Goal: Information Seeking & Learning: Learn about a topic

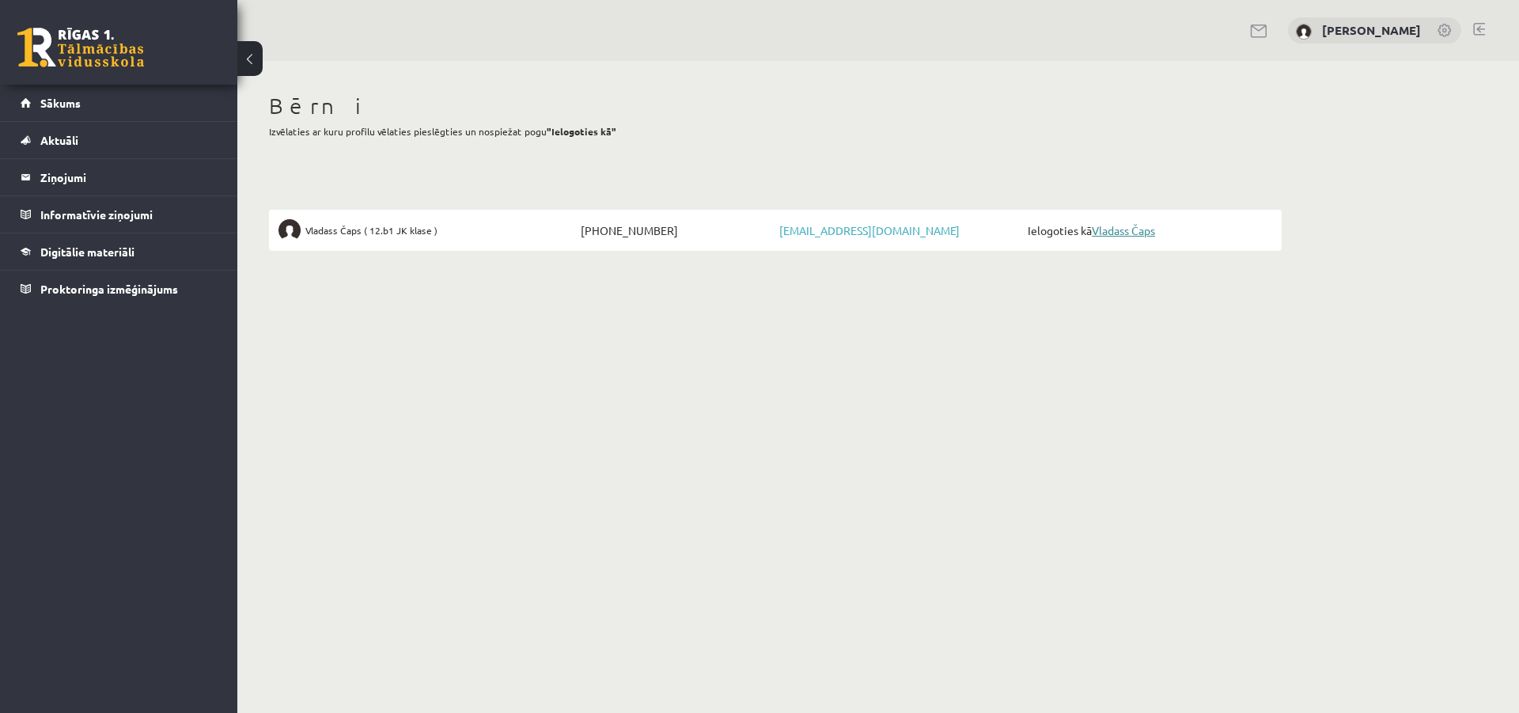
click at [1127, 225] on link "Vladass Čaps" at bounding box center [1123, 230] width 63 height 14
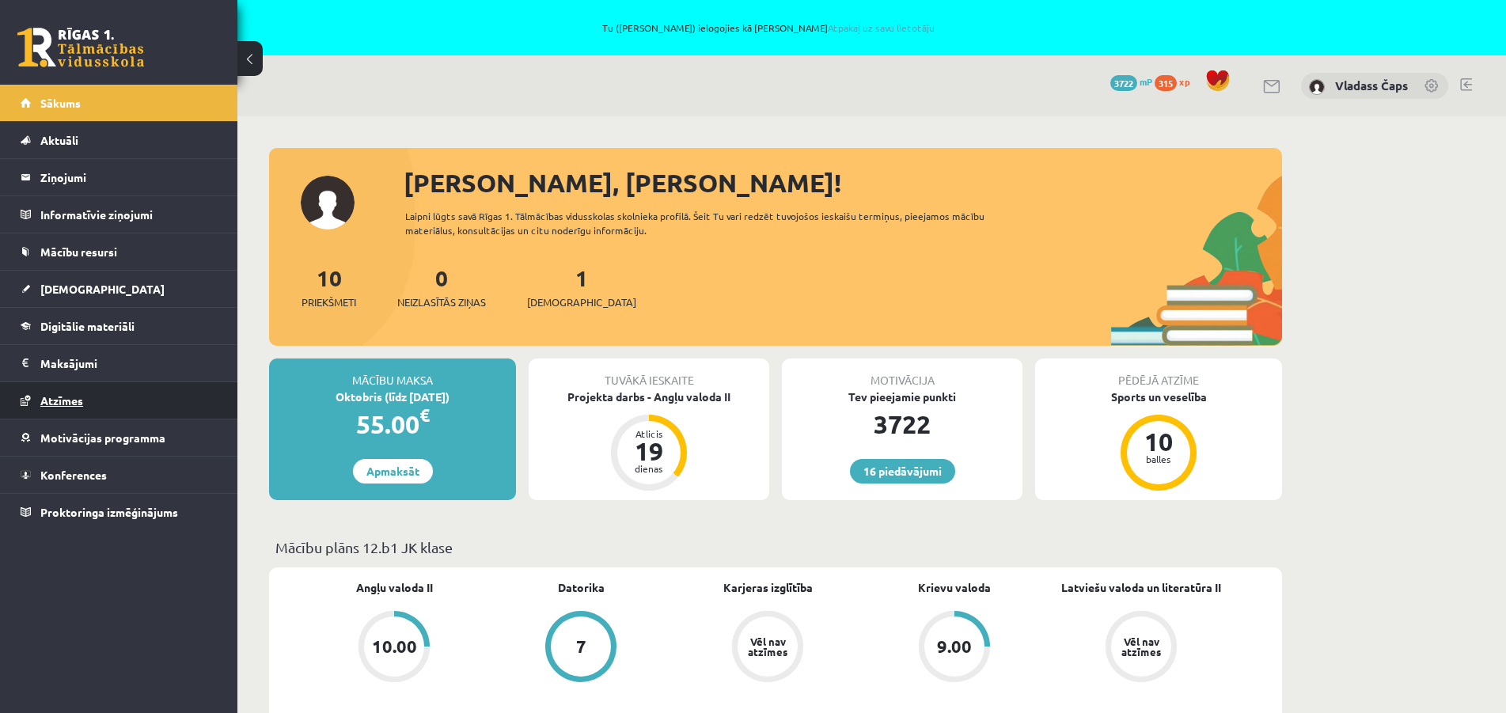
click at [73, 403] on span "Atzīmes" at bounding box center [61, 400] width 43 height 14
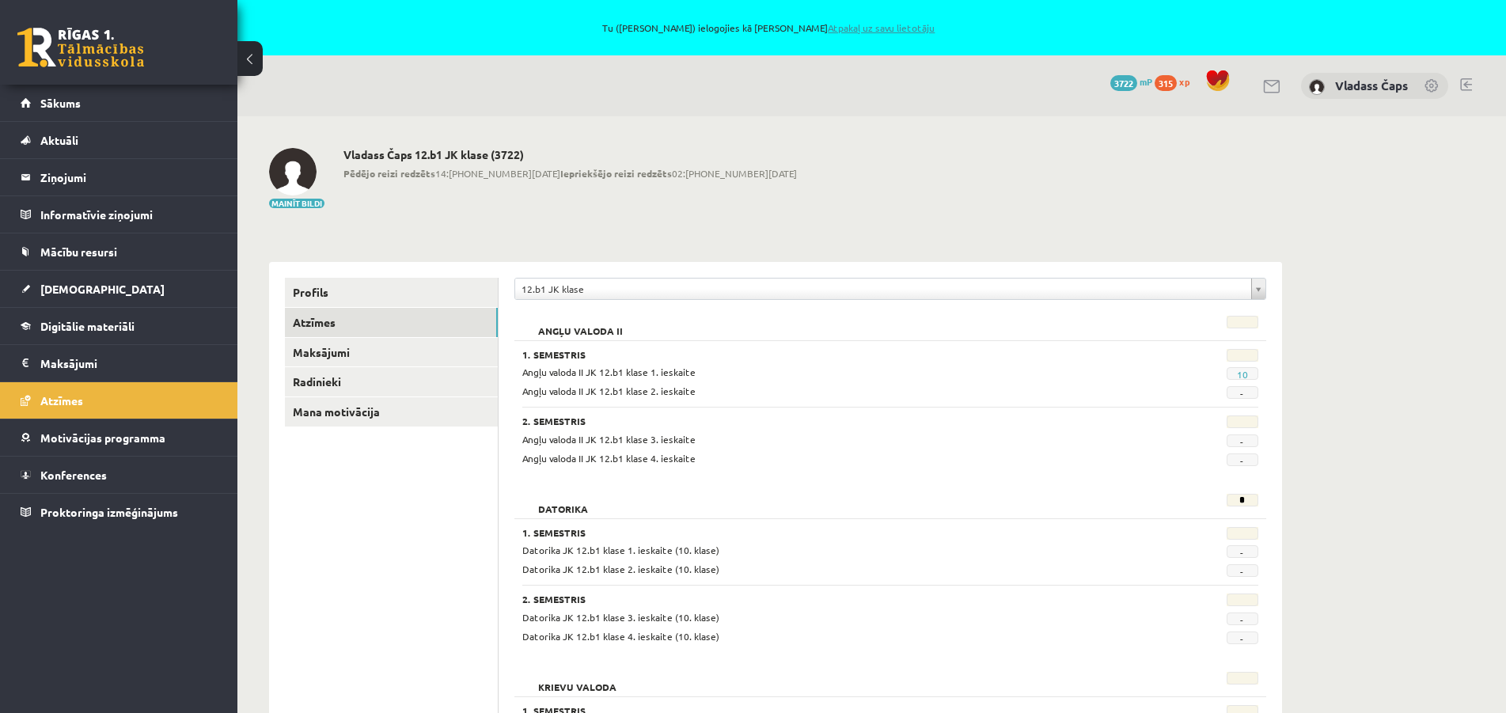
click at [879, 31] on link "Atpakaļ uz savu lietotāju" at bounding box center [881, 27] width 107 height 13
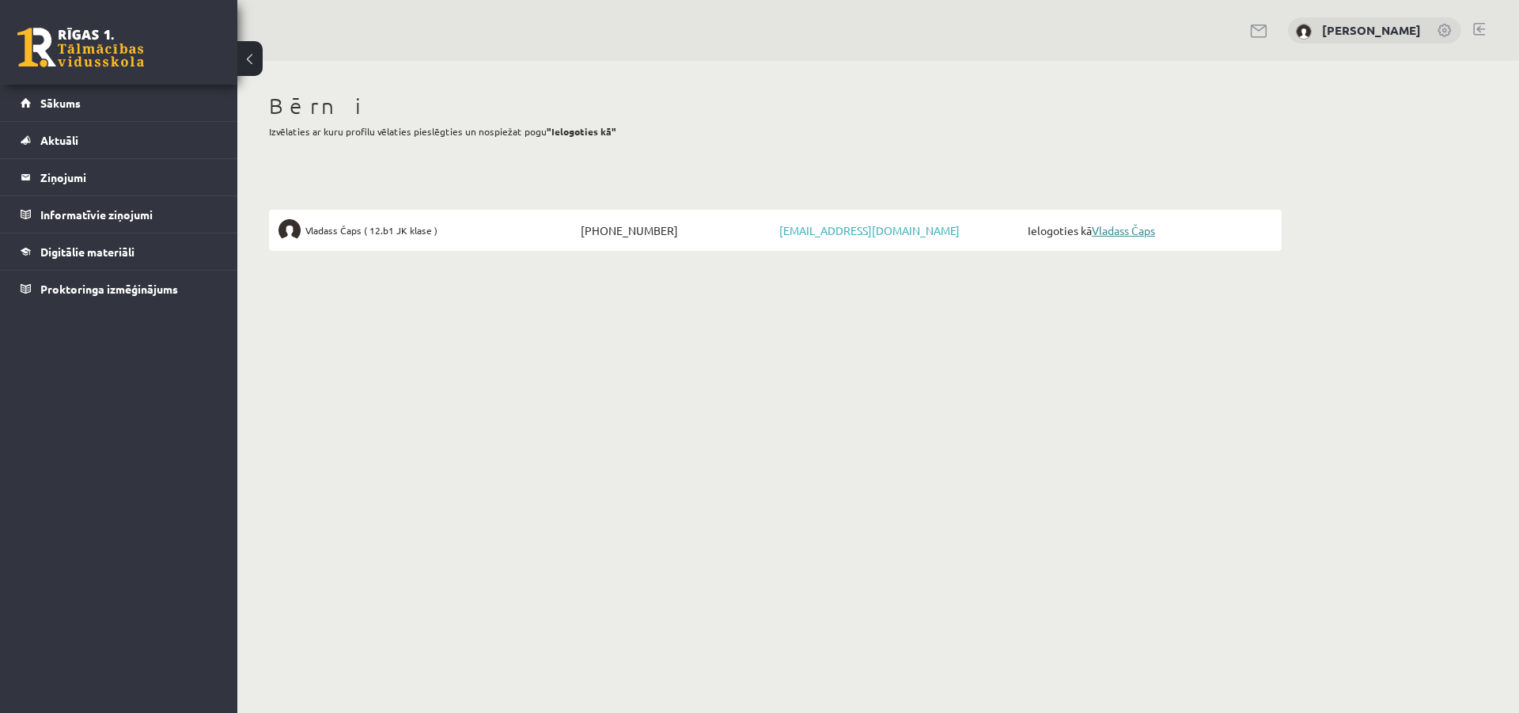
click at [1149, 229] on link "Vladass Čaps" at bounding box center [1123, 230] width 63 height 14
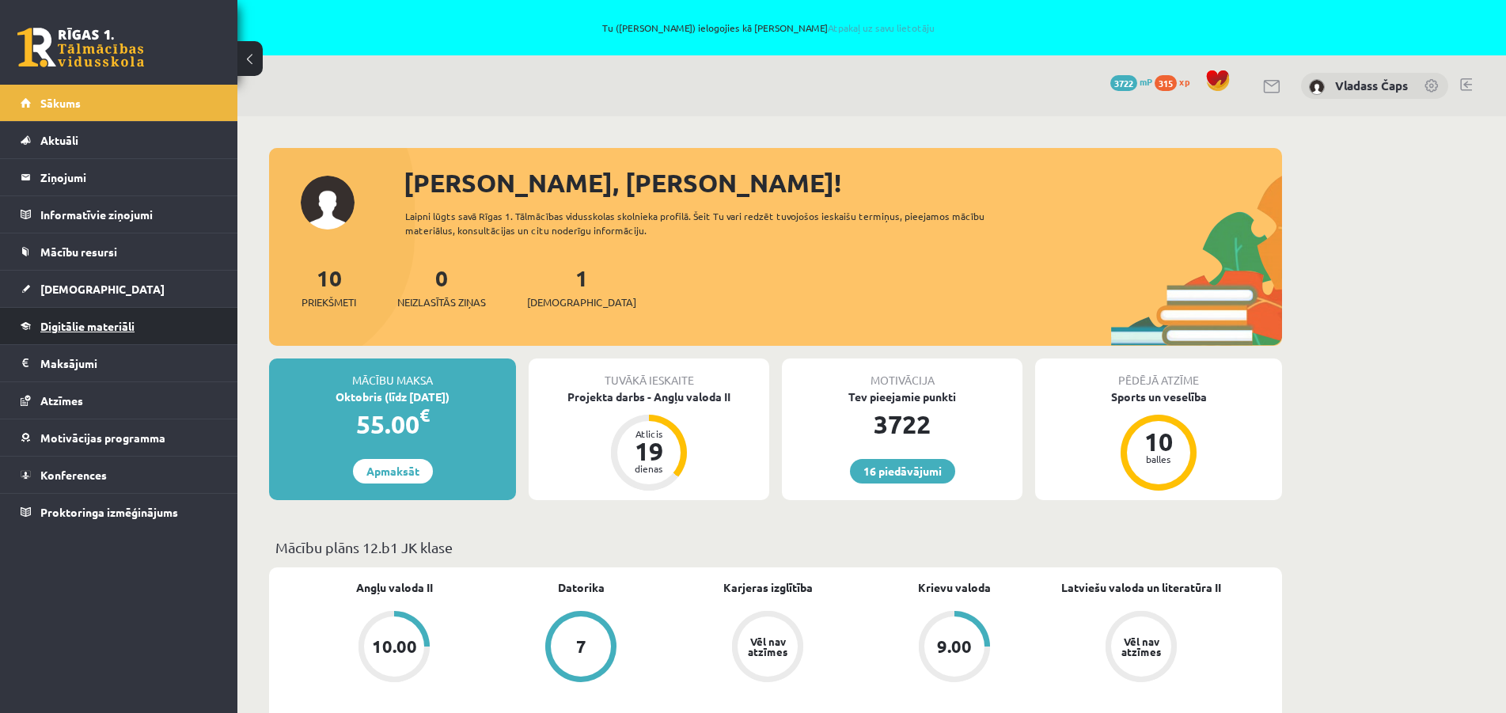
click at [134, 322] on span "Digitālie materiāli" at bounding box center [87, 326] width 94 height 14
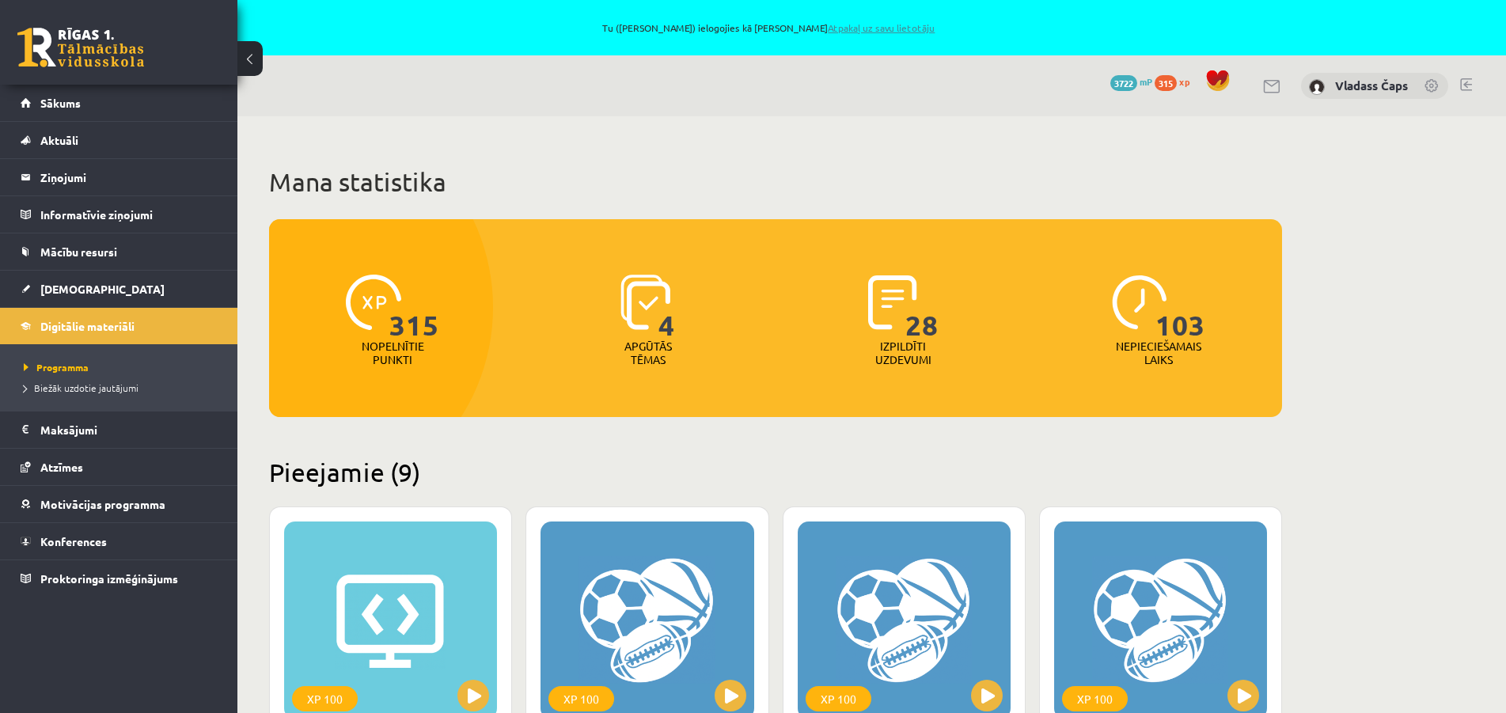
click at [881, 27] on link "Atpakaļ uz savu lietotāju" at bounding box center [881, 27] width 107 height 13
